Goal: Information Seeking & Learning: Learn about a topic

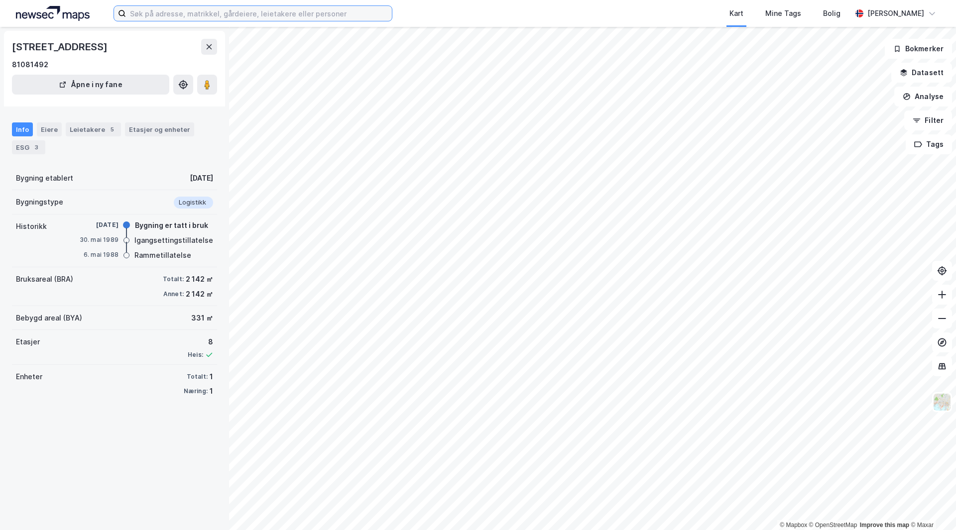
click at [162, 7] on input at bounding box center [259, 13] width 266 height 15
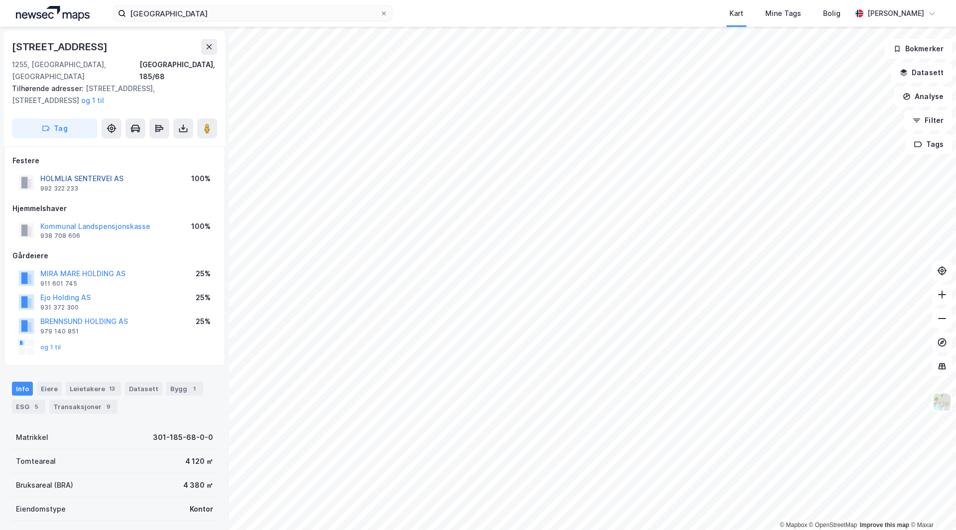
click at [0, 0] on button "HOLMLIA SENTERVEI AS" at bounding box center [0, 0] width 0 height 0
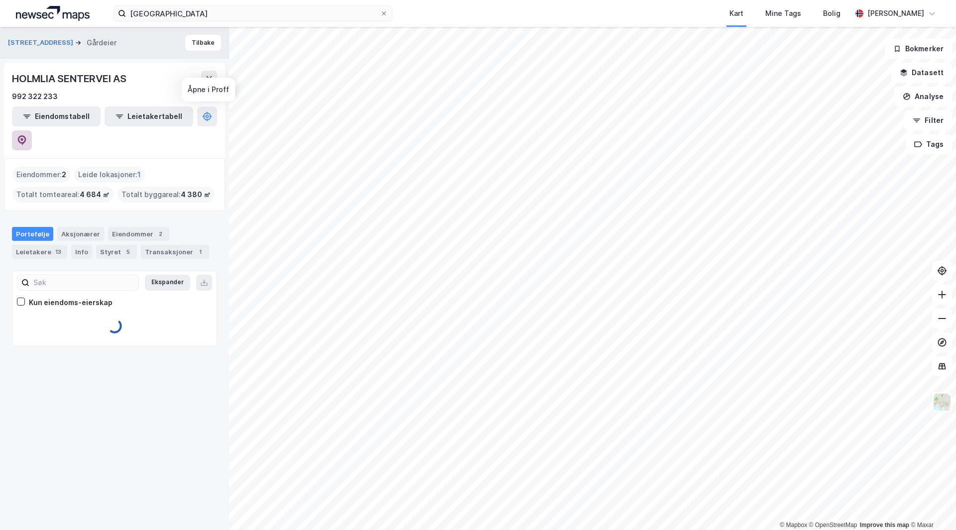
click at [32, 130] on button at bounding box center [22, 140] width 20 height 20
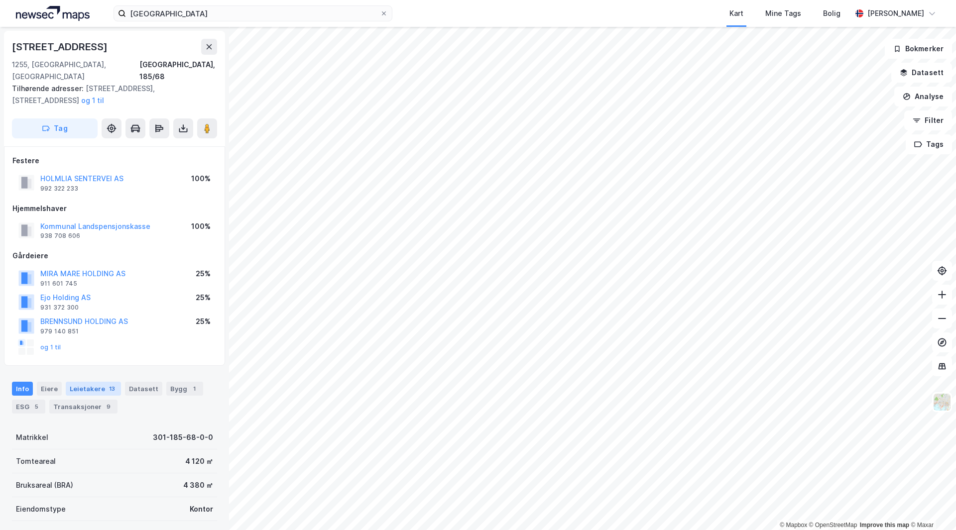
click at [107, 384] on div "13" at bounding box center [112, 389] width 10 height 10
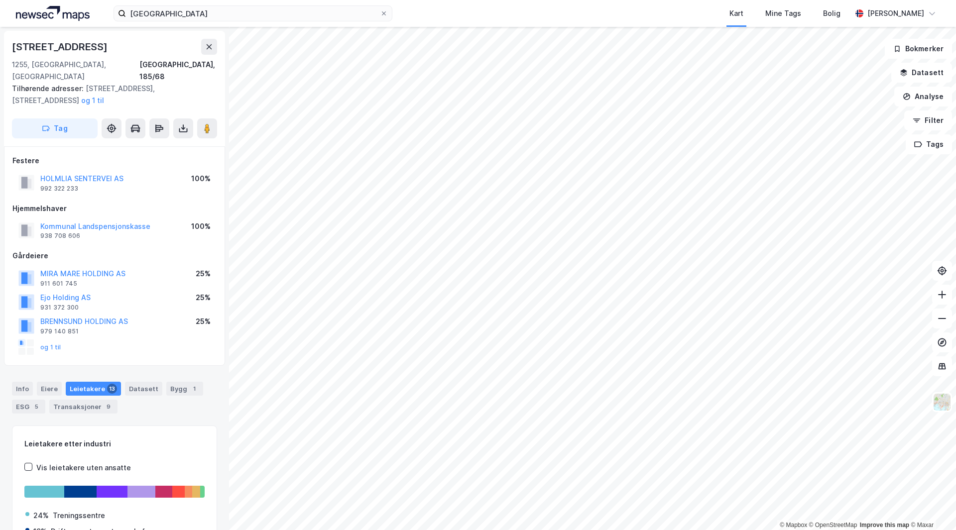
click at [29, 370] on div "Info [PERSON_NAME] 13 Datasett Bygg 1 ESG 5 Transaksjoner 9" at bounding box center [114, 394] width 229 height 48
click at [208, 19] on input "[GEOGRAPHIC_DATA]" at bounding box center [253, 13] width 254 height 15
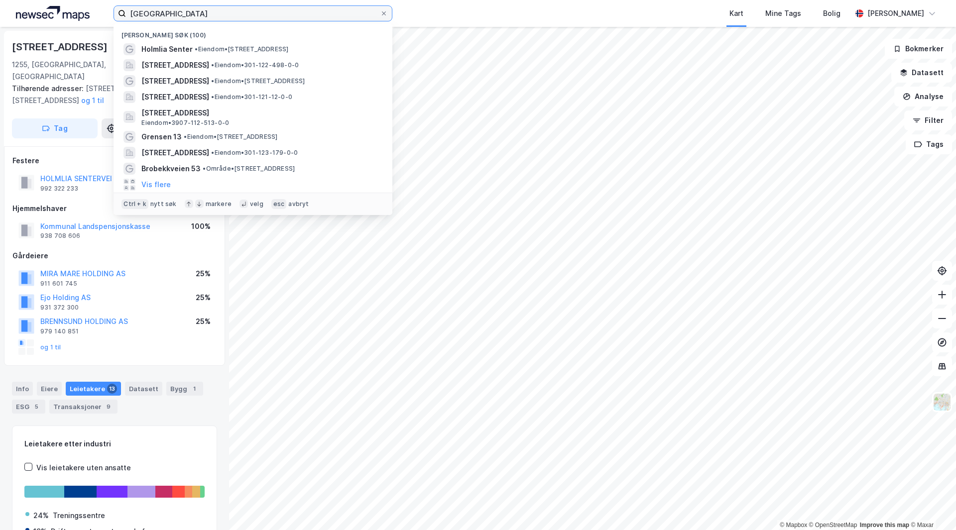
click at [208, 19] on input "[GEOGRAPHIC_DATA]" at bounding box center [253, 13] width 254 height 15
type input "handel"
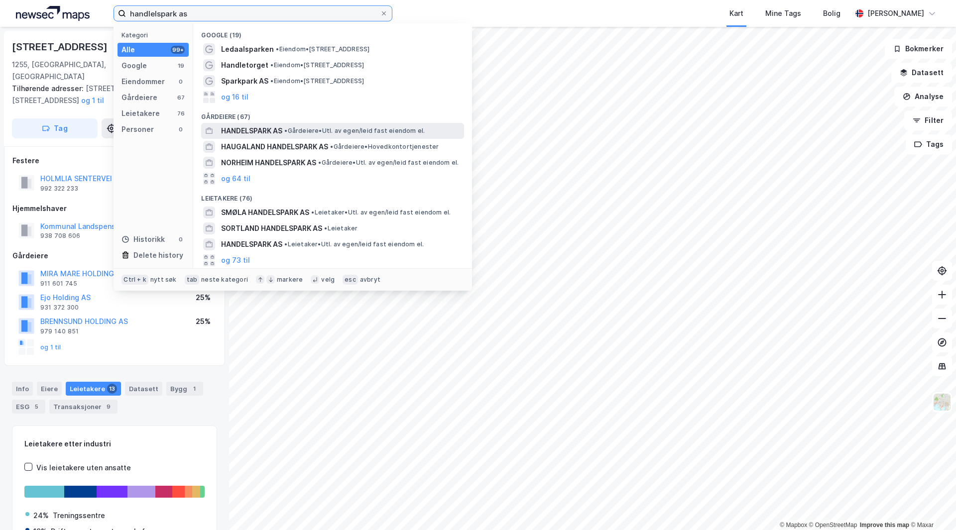
type input "handlelspark as"
click at [265, 126] on span "HANDELSPARK AS" at bounding box center [251, 131] width 61 height 12
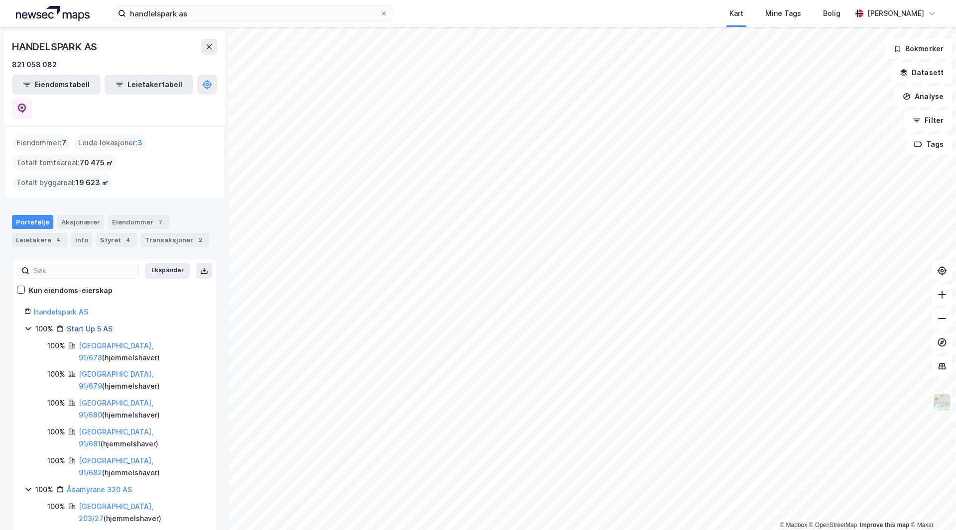
click at [98, 325] on link "Start Up 5 AS" at bounding box center [90, 329] width 46 height 8
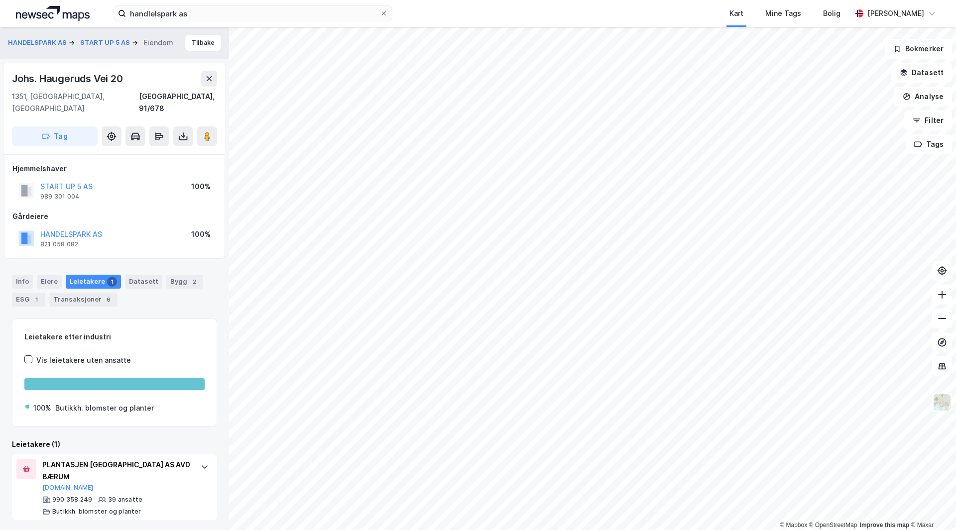
click at [135, 227] on div "HANDELSPARK AS 821 058 082 100%" at bounding box center [114, 239] width 204 height 24
click at [0, 0] on button "START UP 5 AS" at bounding box center [0, 0] width 0 height 0
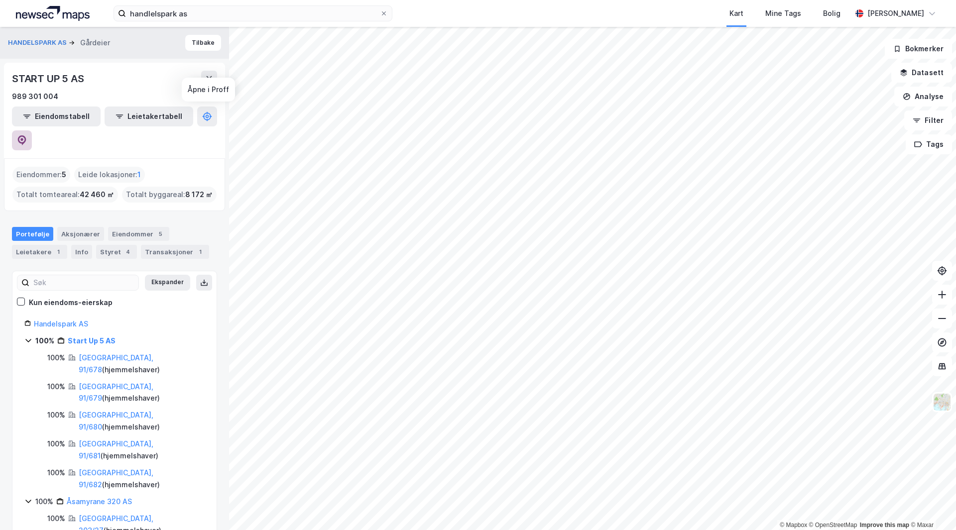
click at [27, 135] on icon at bounding box center [22, 140] width 10 height 10
